Goal: Information Seeking & Learning: Learn about a topic

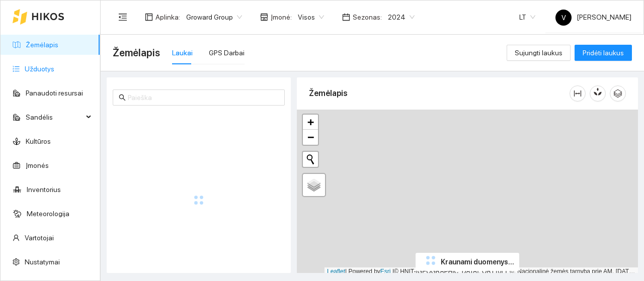
click at [42, 68] on link "Užduotys" at bounding box center [40, 69] width 30 height 8
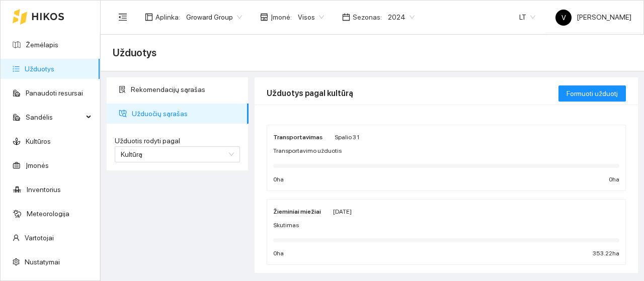
click at [394, 13] on span "2024" at bounding box center [401, 17] width 27 height 15
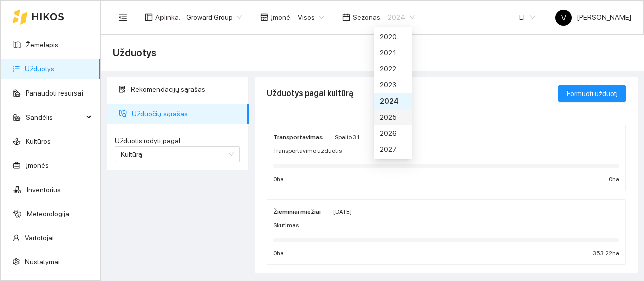
click at [392, 115] on div "2025" at bounding box center [393, 117] width 26 height 11
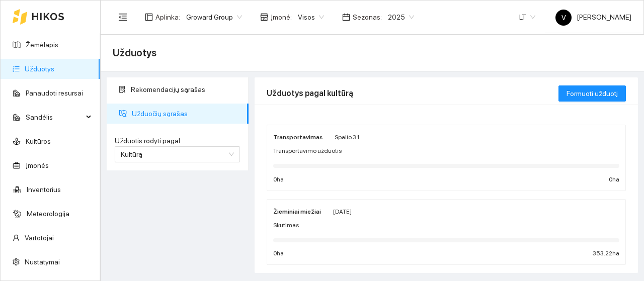
click at [395, 18] on span "2025" at bounding box center [401, 17] width 26 height 15
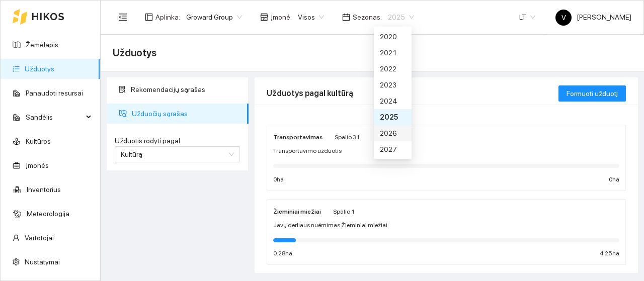
click at [391, 128] on div "2026" at bounding box center [393, 133] width 26 height 11
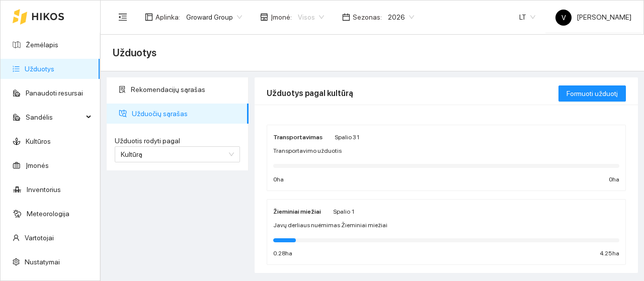
click at [314, 17] on span "Visos" at bounding box center [311, 17] width 26 height 15
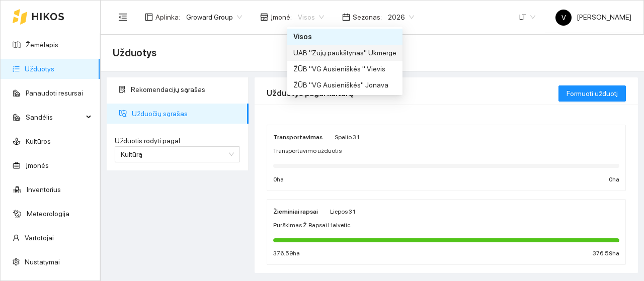
click at [316, 54] on div "UAB "Zujų paukštynas" Ukmerge" at bounding box center [344, 52] width 103 height 11
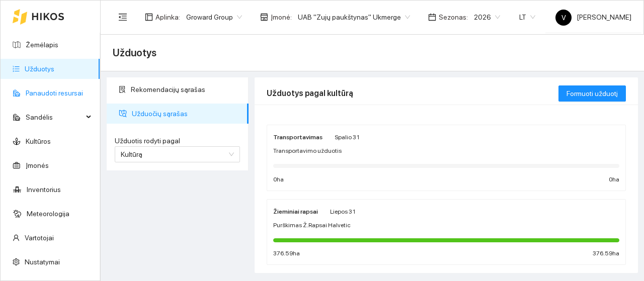
click at [40, 95] on link "Panaudoti resursai" at bounding box center [54, 93] width 57 height 8
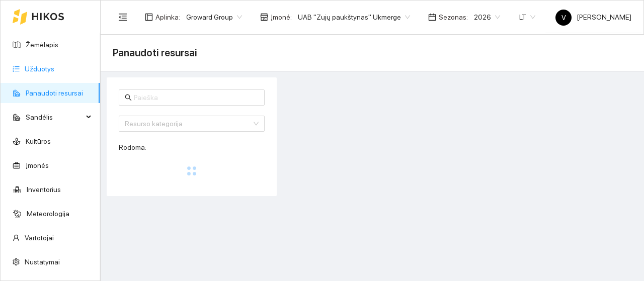
click at [41, 70] on link "Užduotys" at bounding box center [40, 69] width 30 height 8
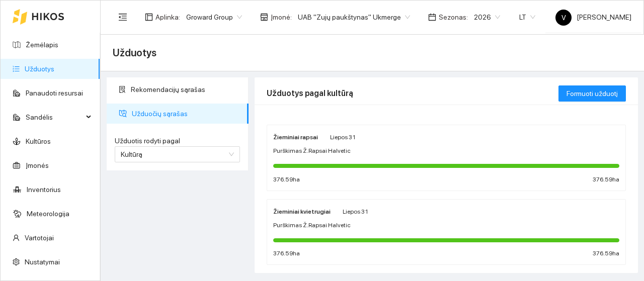
click at [296, 138] on strong "Žieminiai rapsai" at bounding box center [295, 137] width 45 height 7
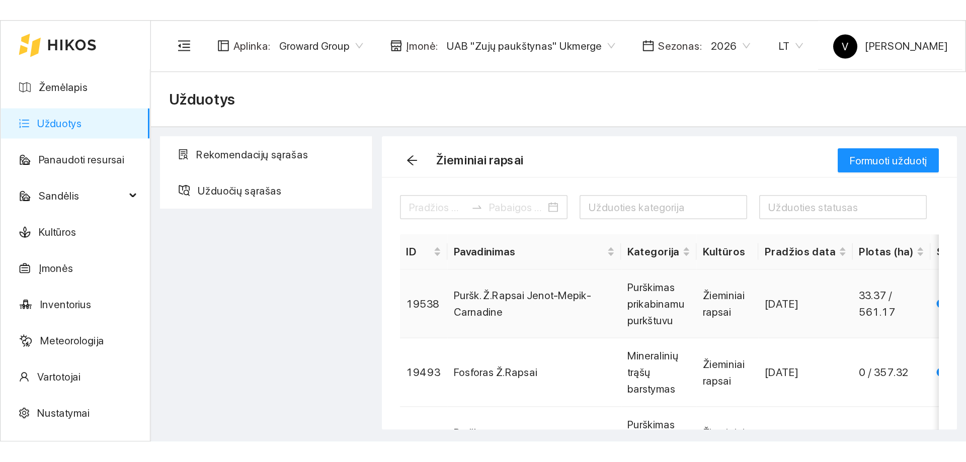
scroll to position [50, 0]
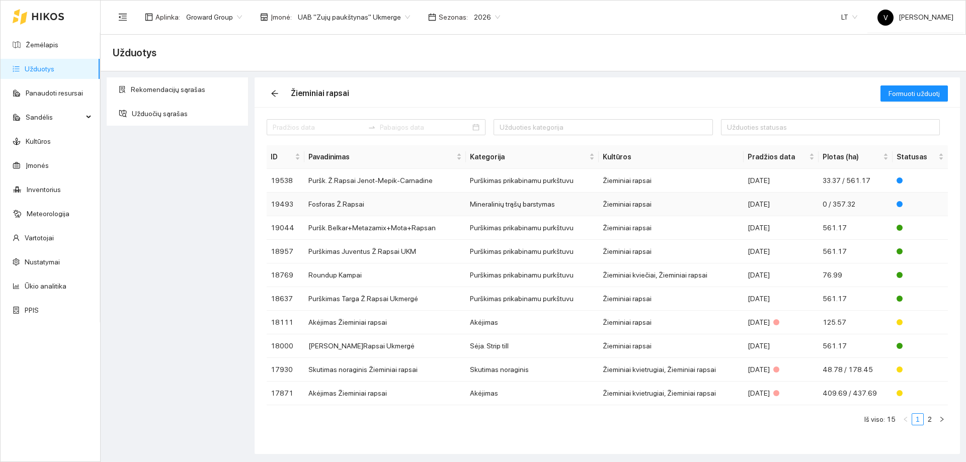
click at [330, 205] on td "Fosforas Ž.Rapsai" at bounding box center [384, 205] width 161 height 24
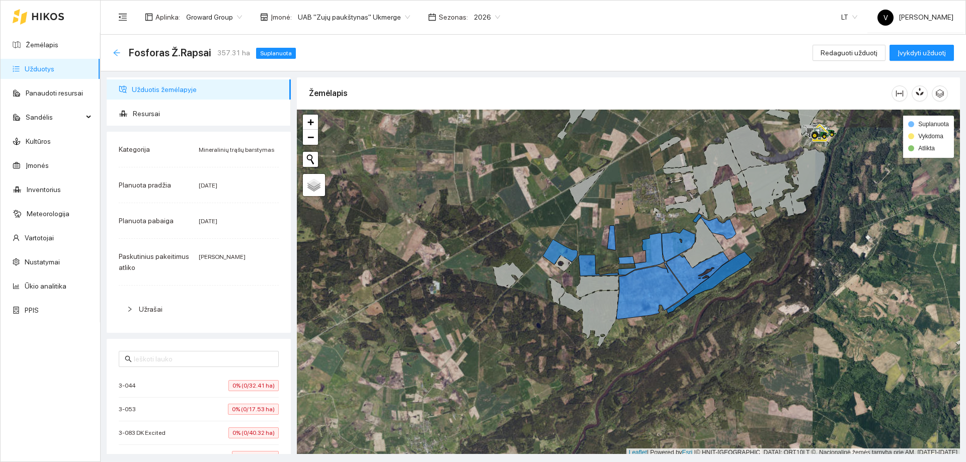
click at [120, 53] on icon "arrow-left" at bounding box center [116, 52] width 7 height 7
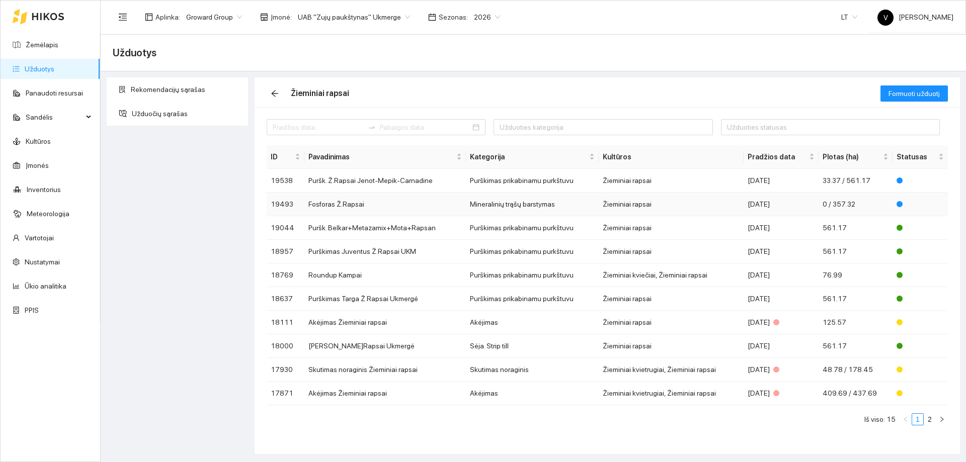
click at [340, 207] on td "Fosforas Ž.Rapsai" at bounding box center [384, 205] width 161 height 24
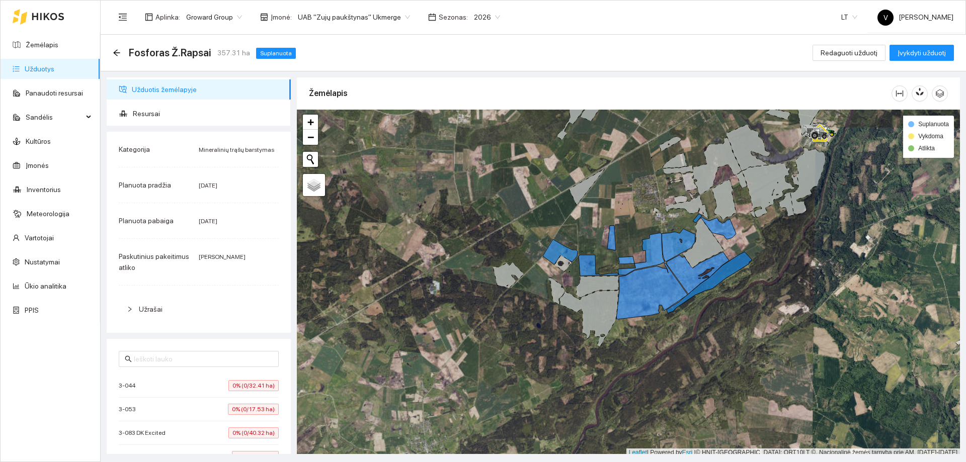
scroll to position [3, 0]
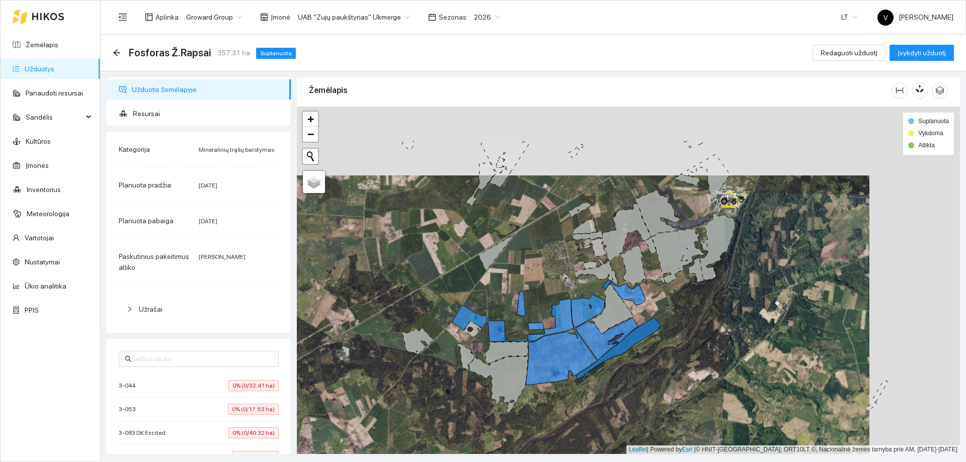
drag, startPoint x: 621, startPoint y: 211, endPoint x: 530, endPoint y: 280, distance: 113.8
click at [530, 280] on div at bounding box center [628, 281] width 663 height 348
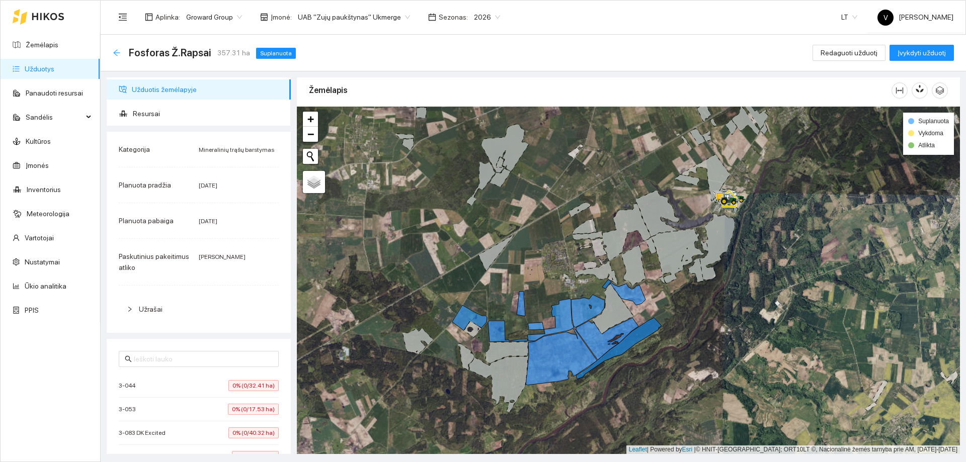
click at [116, 53] on icon "arrow-left" at bounding box center [117, 53] width 8 height 8
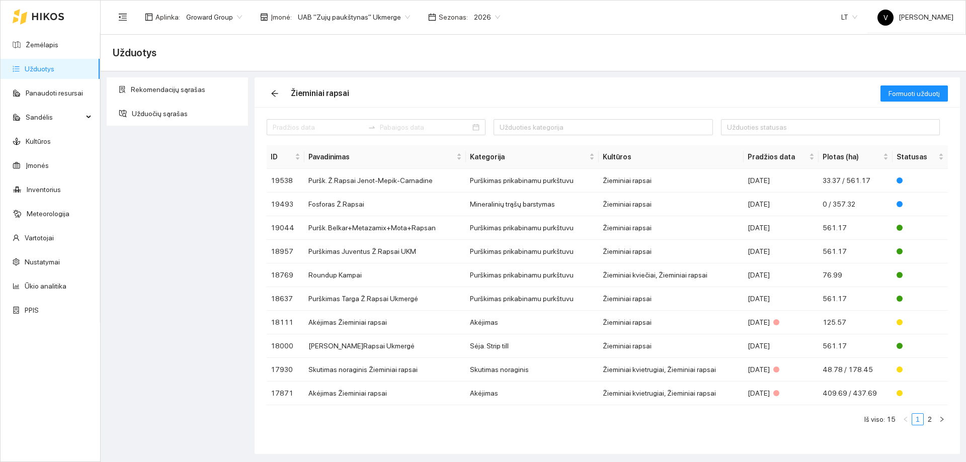
click at [35, 66] on link "Užduotys" at bounding box center [40, 69] width 30 height 8
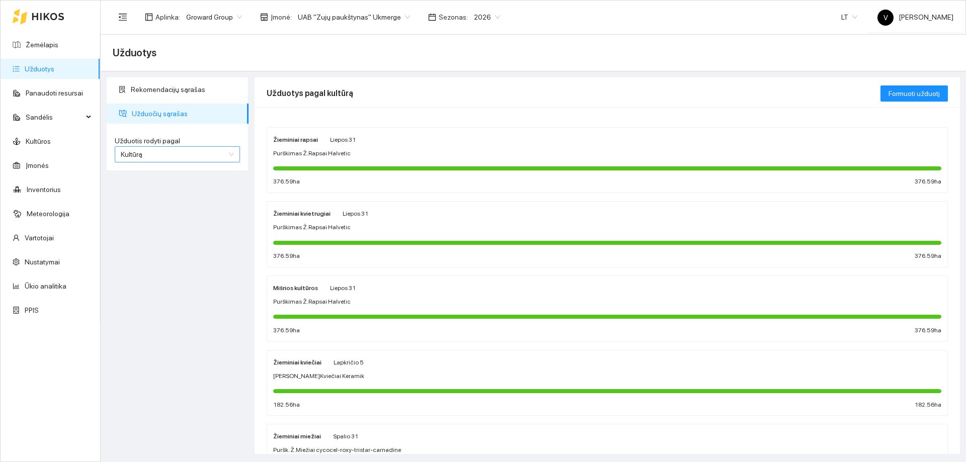
click at [234, 153] on div "Kultūrą" at bounding box center [177, 154] width 125 height 16
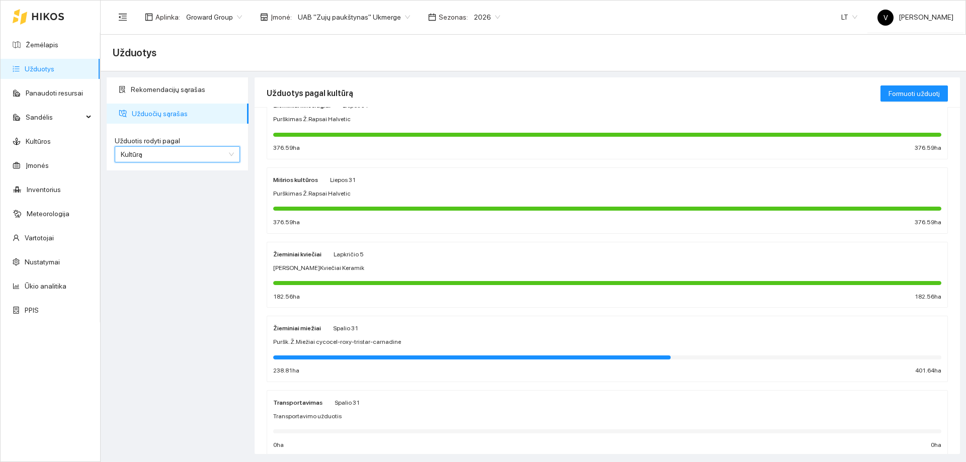
scroll to position [151, 0]
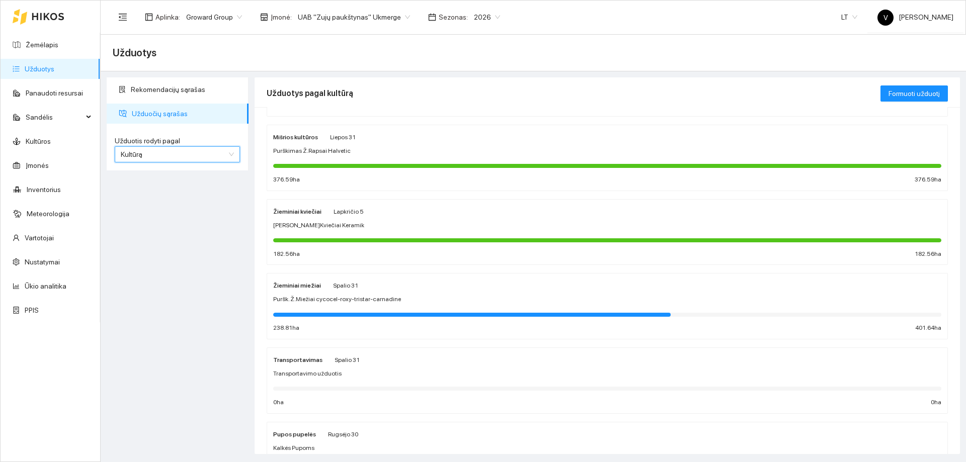
click at [301, 281] on strong "Žieminiai miežiai" at bounding box center [297, 285] width 48 height 7
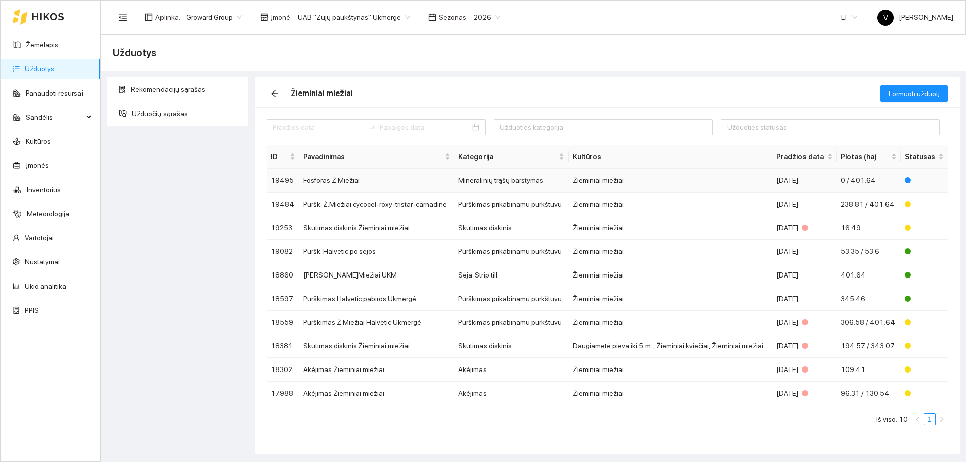
click at [329, 180] on td "Fosforas Ž.Miežiai" at bounding box center [376, 181] width 155 height 24
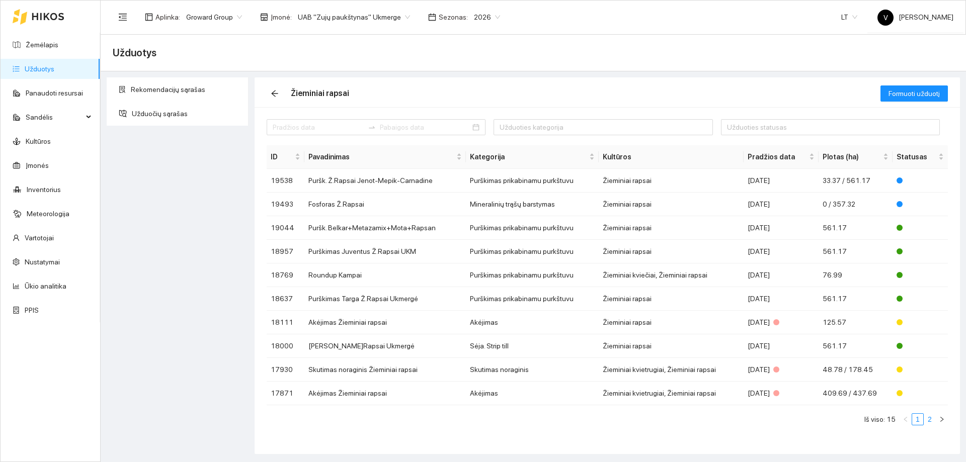
click at [932, 421] on link "2" at bounding box center [929, 419] width 11 height 11
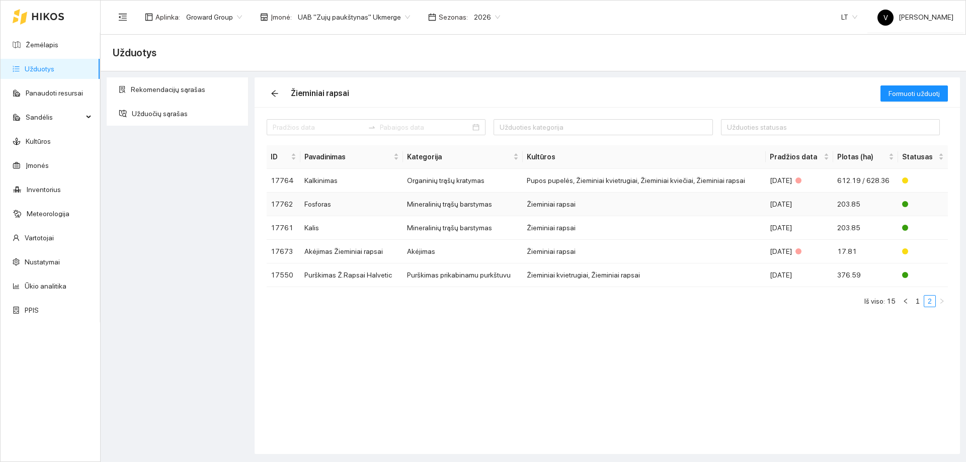
click at [319, 204] on td "Fosforas" at bounding box center [351, 205] width 103 height 24
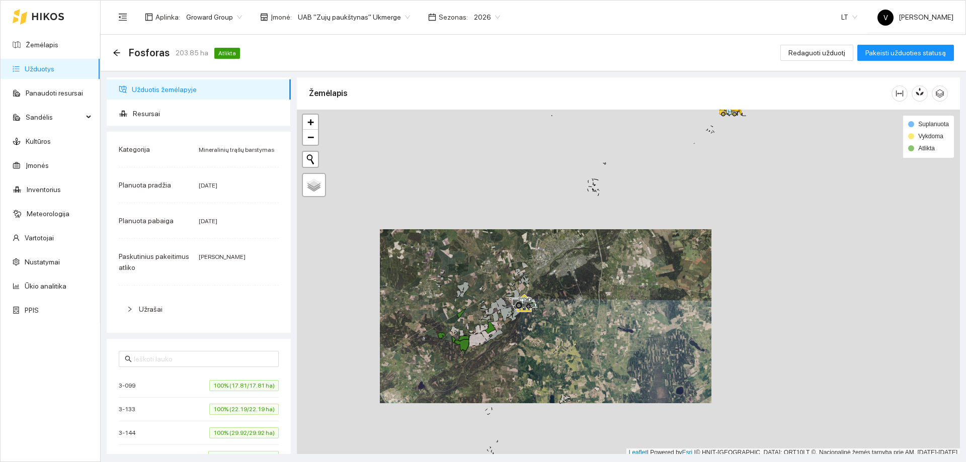
scroll to position [3, 0]
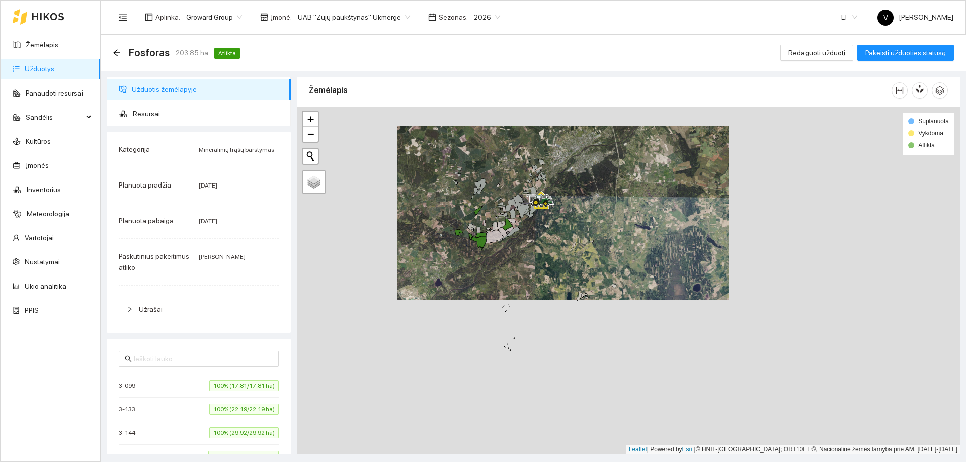
drag, startPoint x: 495, startPoint y: 332, endPoint x: 510, endPoint y: 244, distance: 89.9
click at [510, 244] on div at bounding box center [628, 281] width 663 height 348
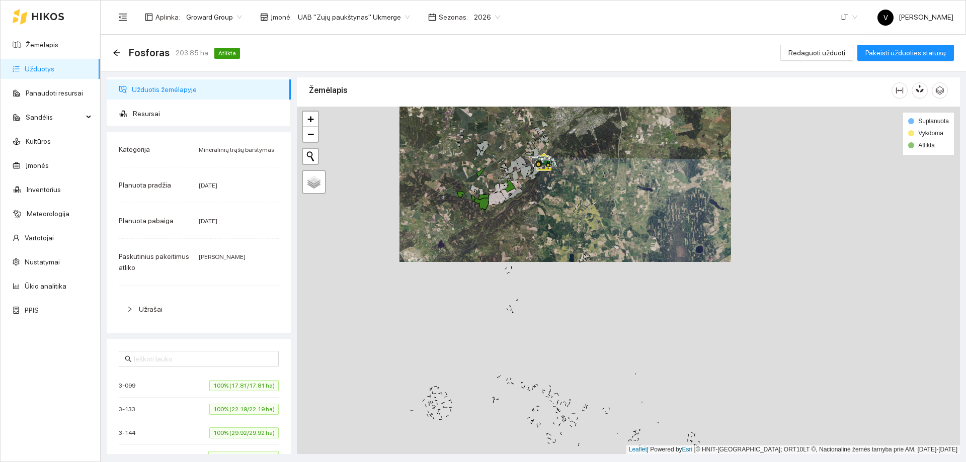
drag, startPoint x: 542, startPoint y: 325, endPoint x: 545, endPoint y: 306, distance: 18.8
click at [545, 306] on div at bounding box center [628, 281] width 663 height 348
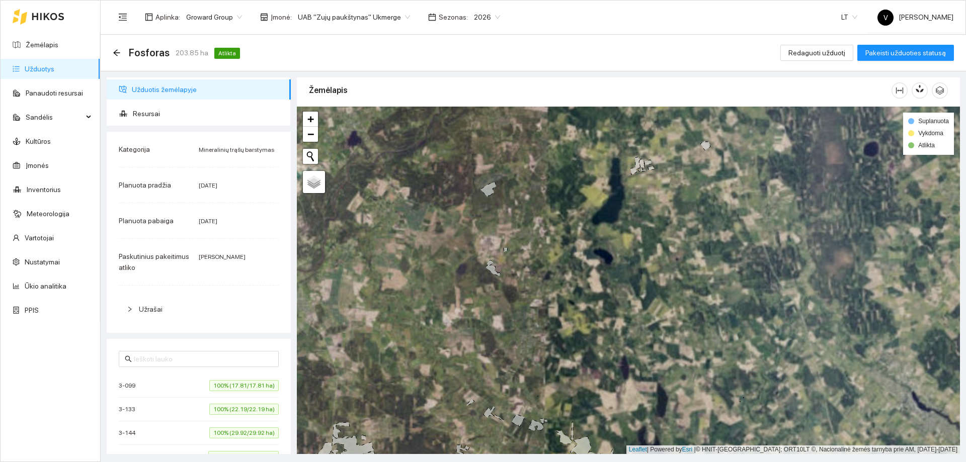
drag, startPoint x: 564, startPoint y: 309, endPoint x: 595, endPoint y: 411, distance: 106.2
click at [595, 411] on div at bounding box center [628, 281] width 663 height 348
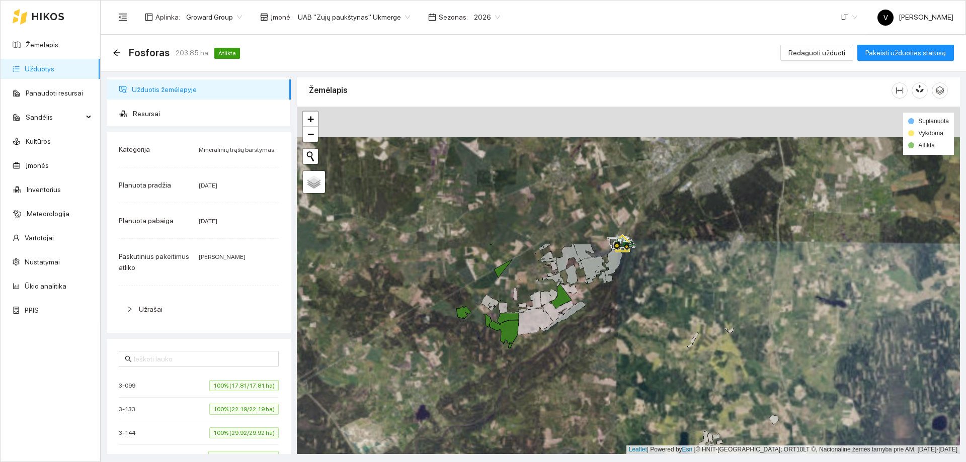
drag, startPoint x: 560, startPoint y: 375, endPoint x: 550, endPoint y: 376, distance: 10.7
click at [570, 421] on div at bounding box center [628, 281] width 663 height 348
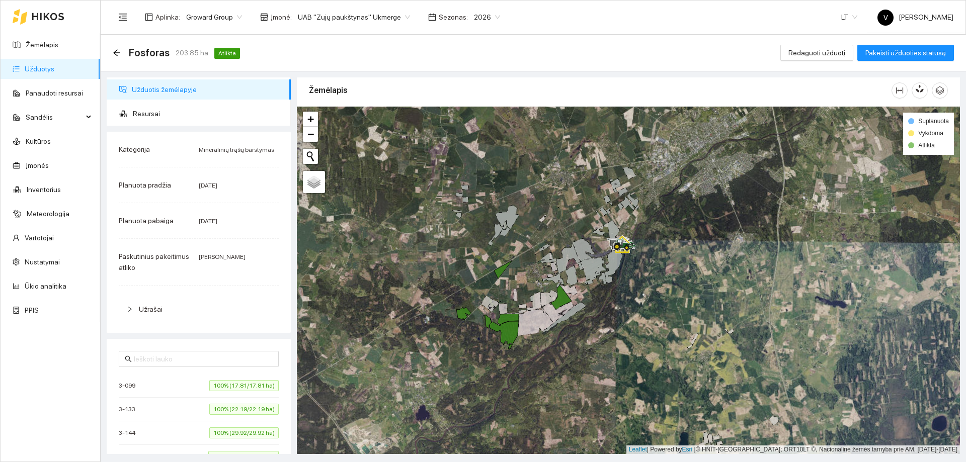
click at [112, 51] on div "Fosforas 203.85 ha Atlikta Redaguoti užduotį Pakeisti užduoties statusą" at bounding box center [533, 53] width 865 height 37
click at [116, 53] on icon "arrow-left" at bounding box center [117, 53] width 8 height 8
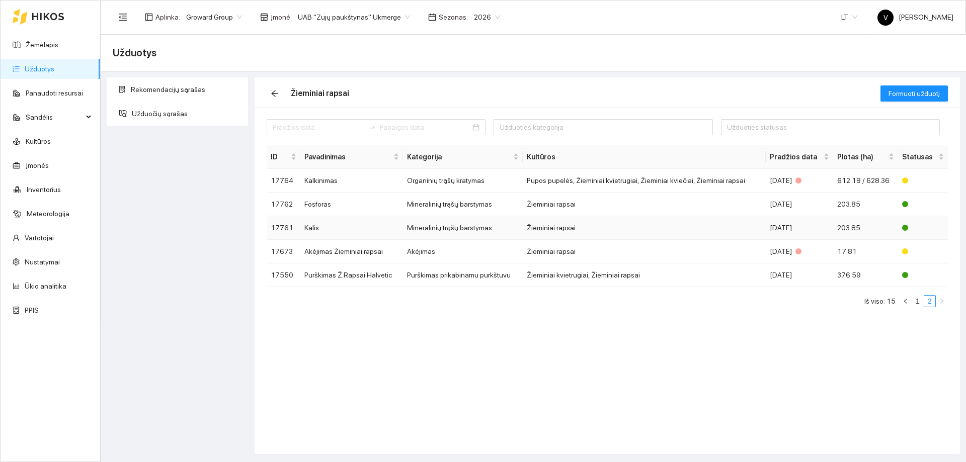
click at [313, 229] on td "Kalis" at bounding box center [351, 228] width 103 height 24
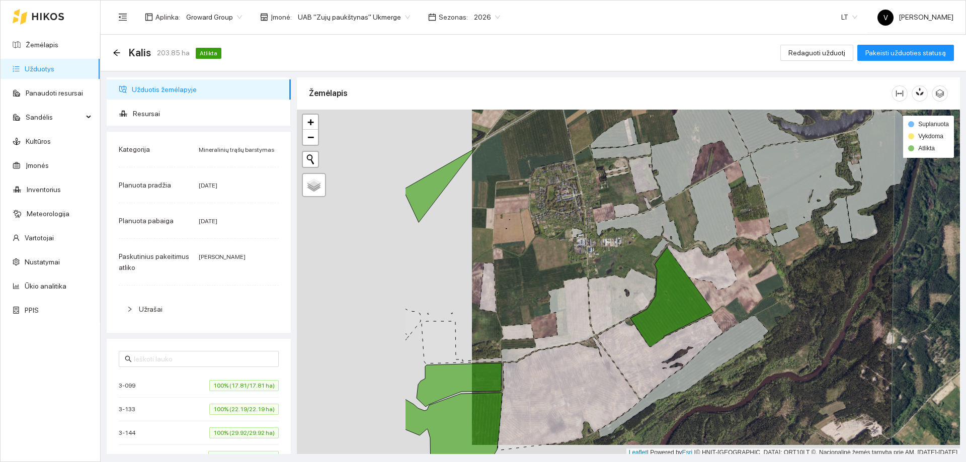
scroll to position [3, 0]
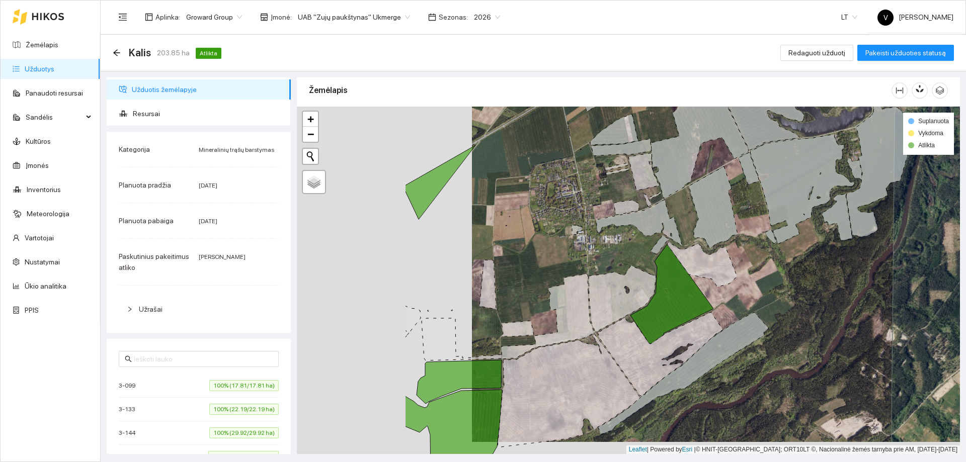
drag, startPoint x: 478, startPoint y: 381, endPoint x: 636, endPoint y: 351, distance: 160.8
click at [636, 351] on icon at bounding box center [569, 391] width 142 height 113
